Goal: Information Seeking & Learning: Find specific fact

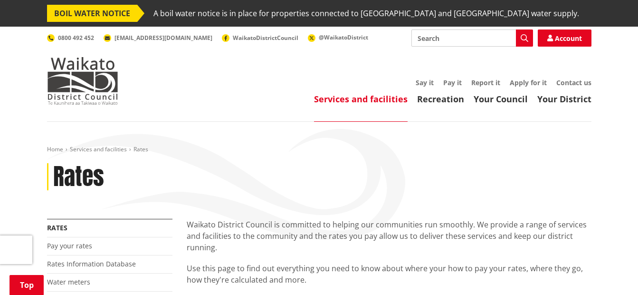
scroll to position [361, 0]
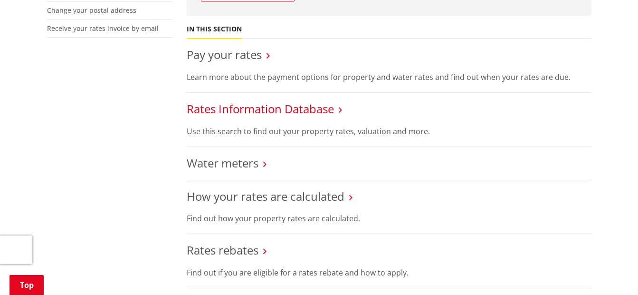
click at [319, 106] on link "Rates Information Database" at bounding box center [260, 109] width 147 height 16
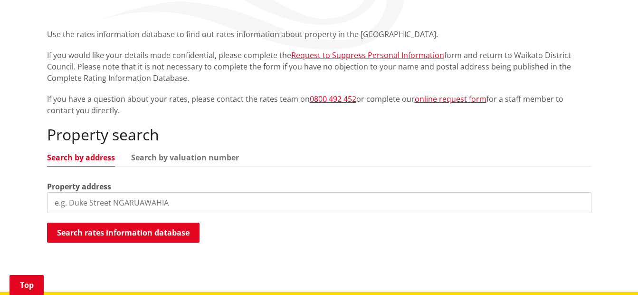
scroll to position [209, 0]
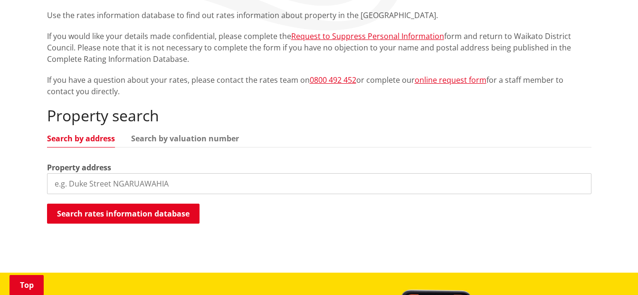
click at [110, 181] on input "search" at bounding box center [319, 183] width 545 height 21
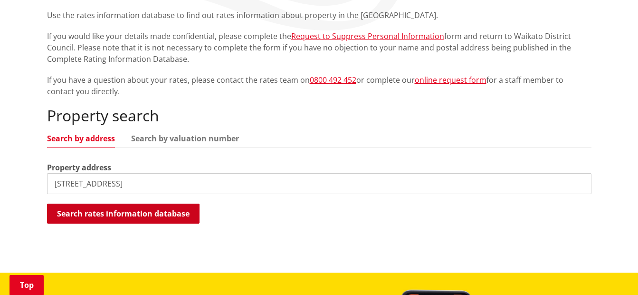
type input "[STREET_ADDRESS]"
click at [109, 214] on button "Search rates information database" at bounding box center [123, 213] width 153 height 20
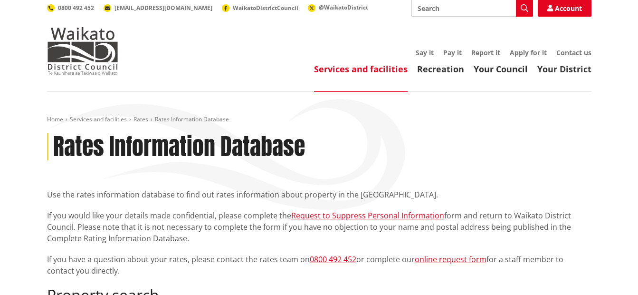
scroll to position [0, 0]
